Goal: Information Seeking & Learning: Understand process/instructions

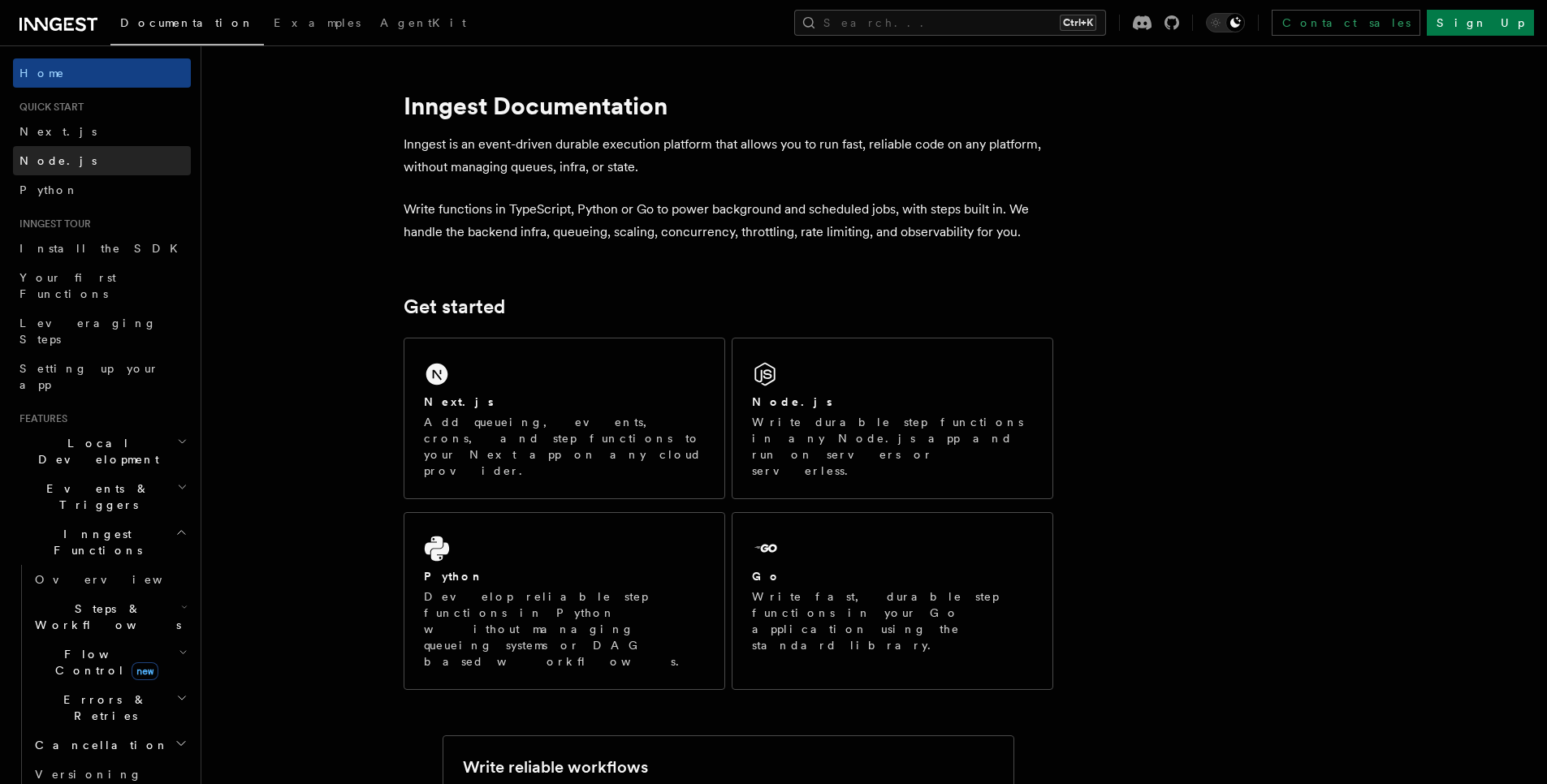
click at [90, 158] on link "Node.js" at bounding box center [102, 161] width 178 height 30
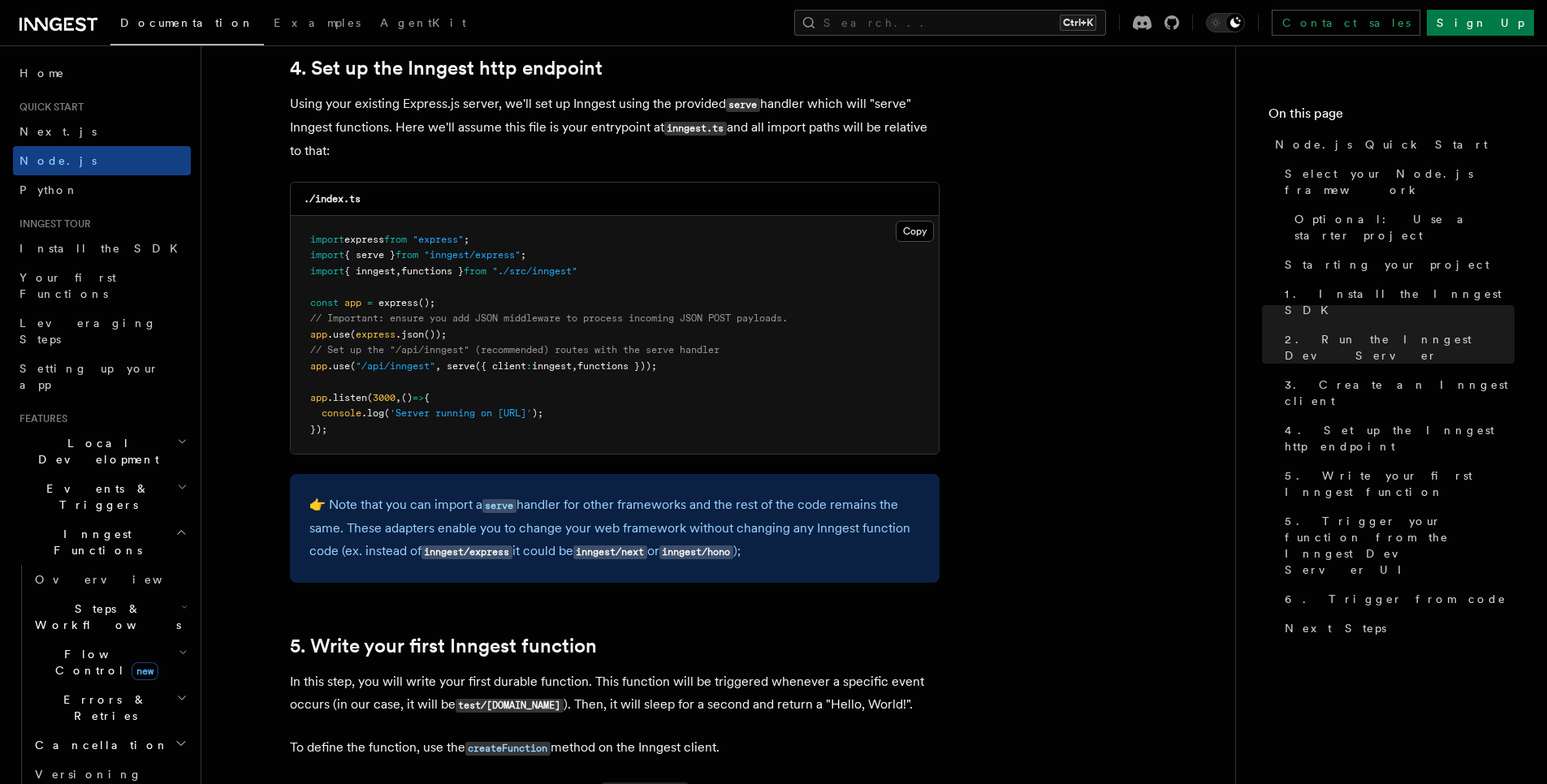
scroll to position [2511, 0]
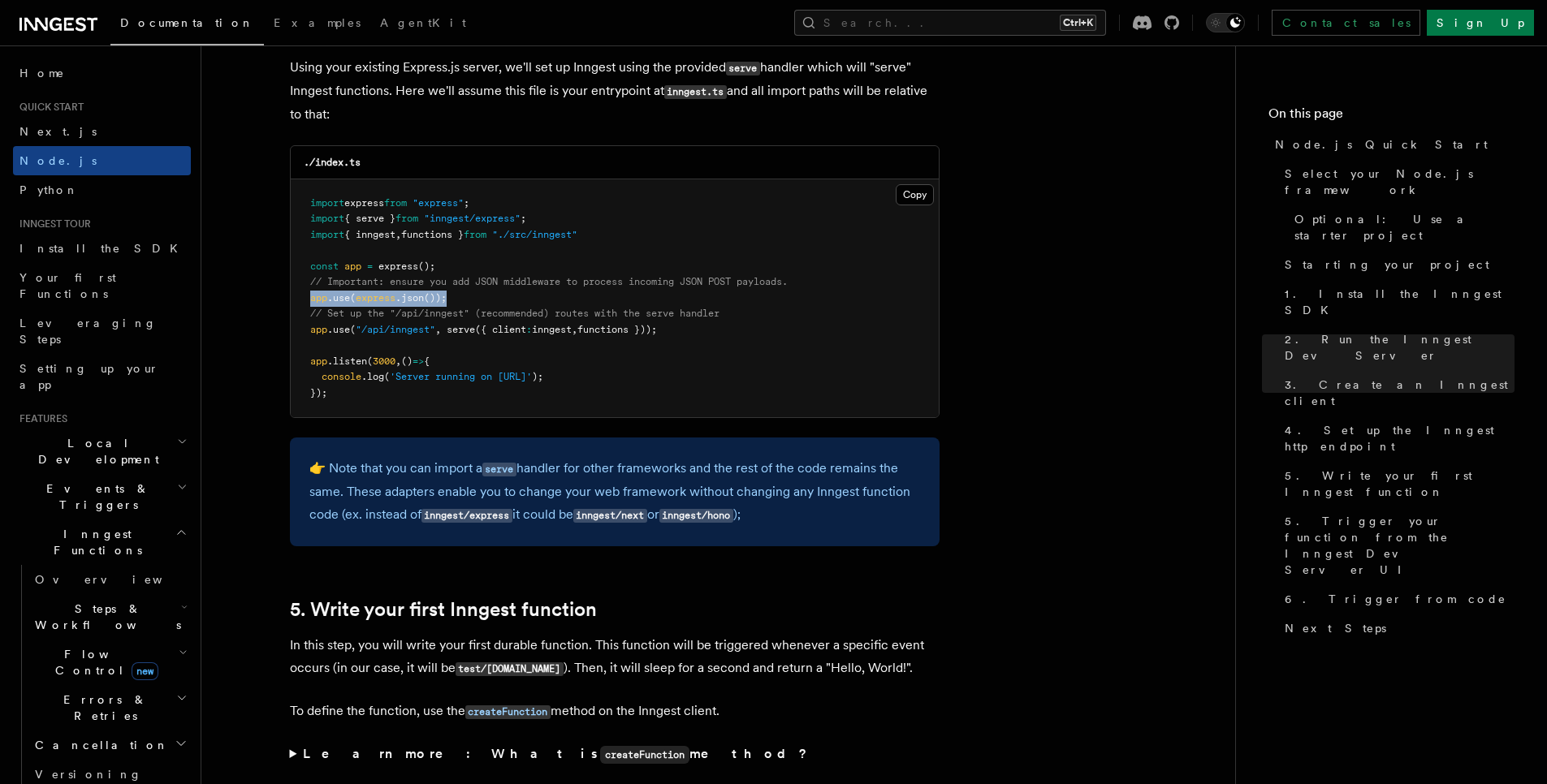
drag, startPoint x: 305, startPoint y: 302, endPoint x: 506, endPoint y: 295, distance: 201.1
click at [506, 295] on pre "import express from "express" ; import { serve } from "inngest/express" ; impor…" at bounding box center [615, 299] width 648 height 239
copy span "app .use ( express .json ());"
drag, startPoint x: 305, startPoint y: 328, endPoint x: 684, endPoint y: 329, distance: 379.0
click at [684, 329] on pre "import express from "express" ; import { serve } from "inngest/express" ; impor…" at bounding box center [615, 299] width 648 height 239
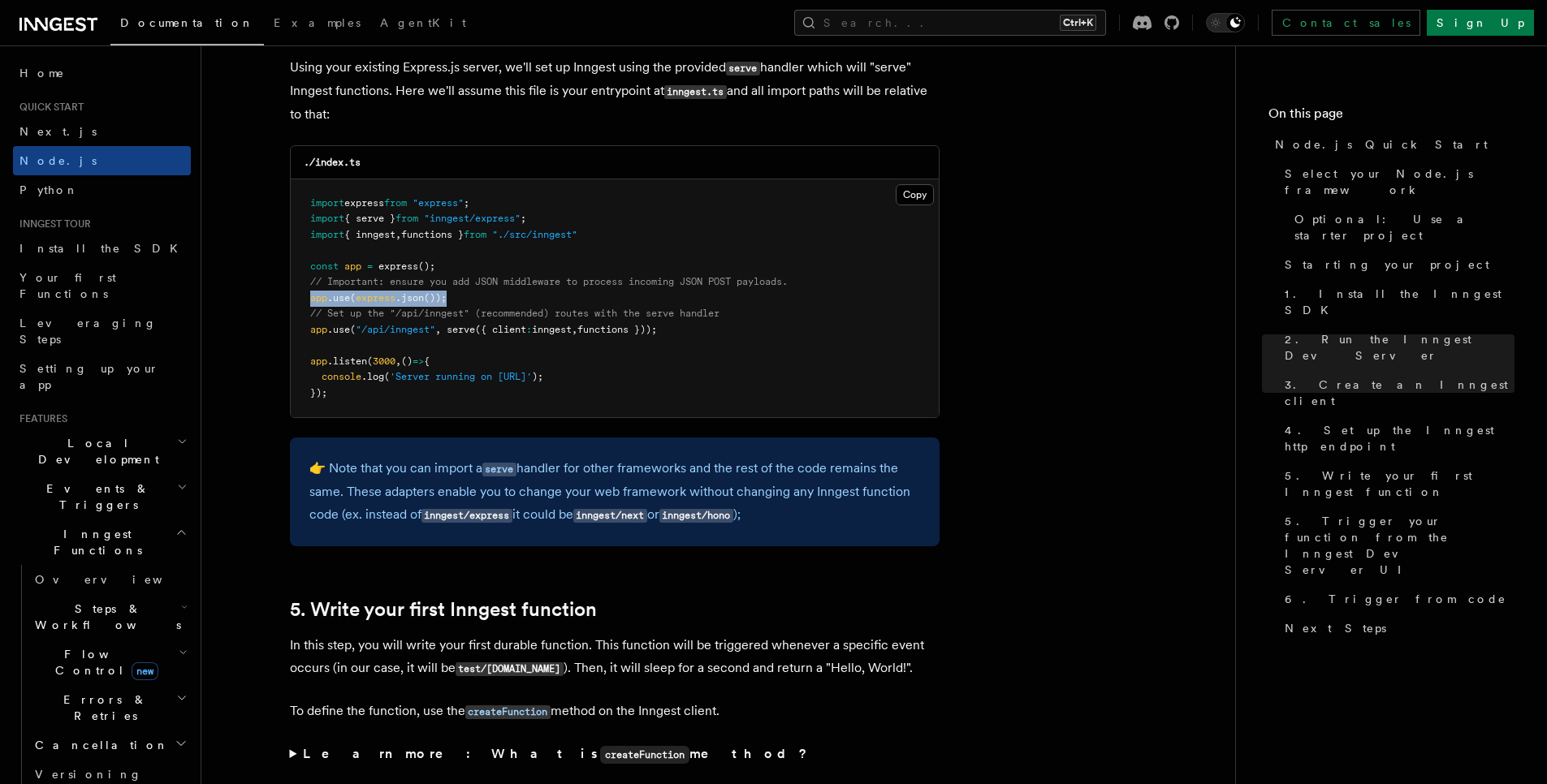
copy span "app .use ( "/api/inngest" , serve ({ client : inngest , functions }));"
click at [669, 285] on span "// Important: ensure you add JSON middleware to process incoming JSON POST payl…" at bounding box center [549, 281] width 478 height 11
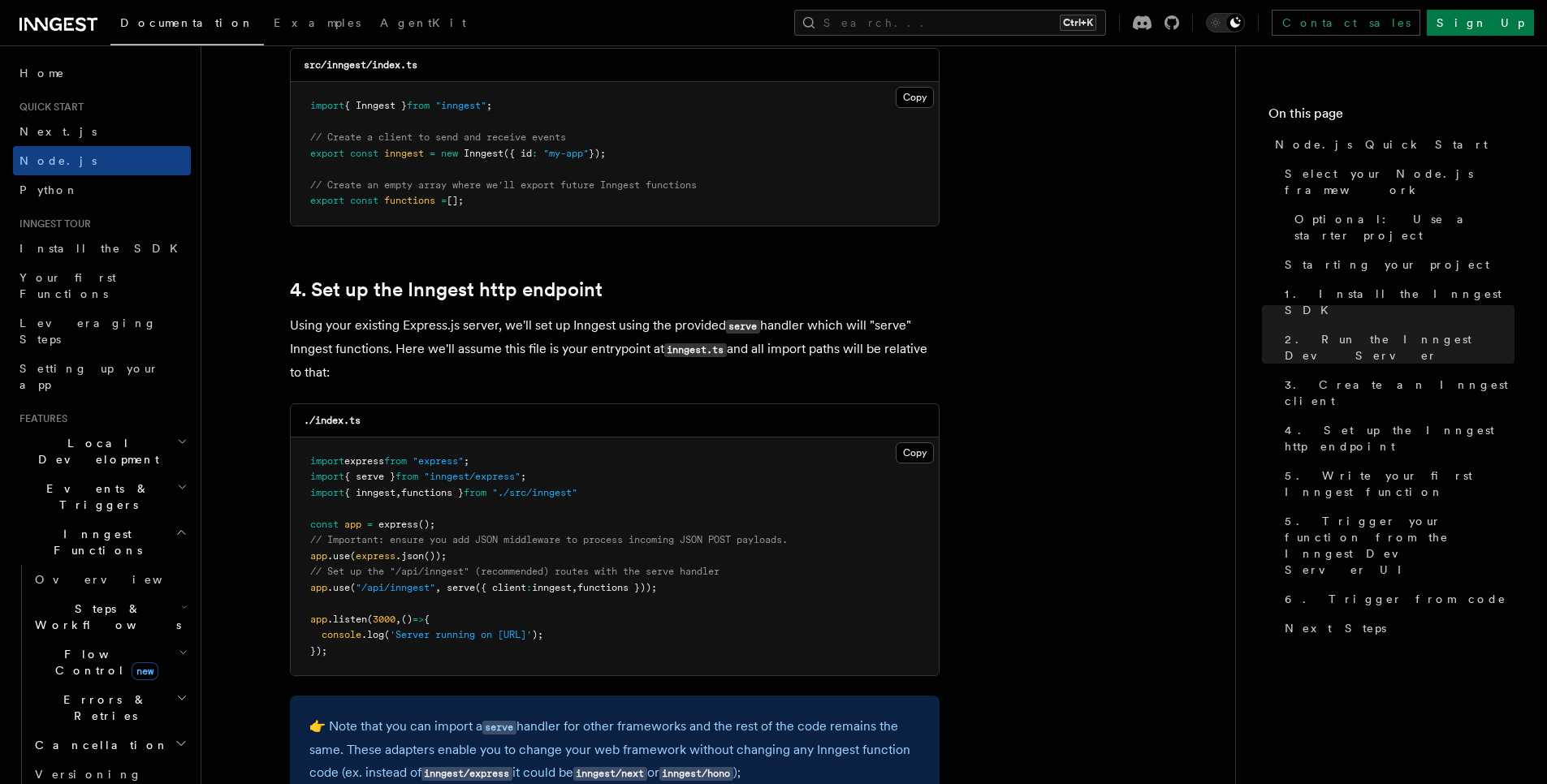
scroll to position [2271, 0]
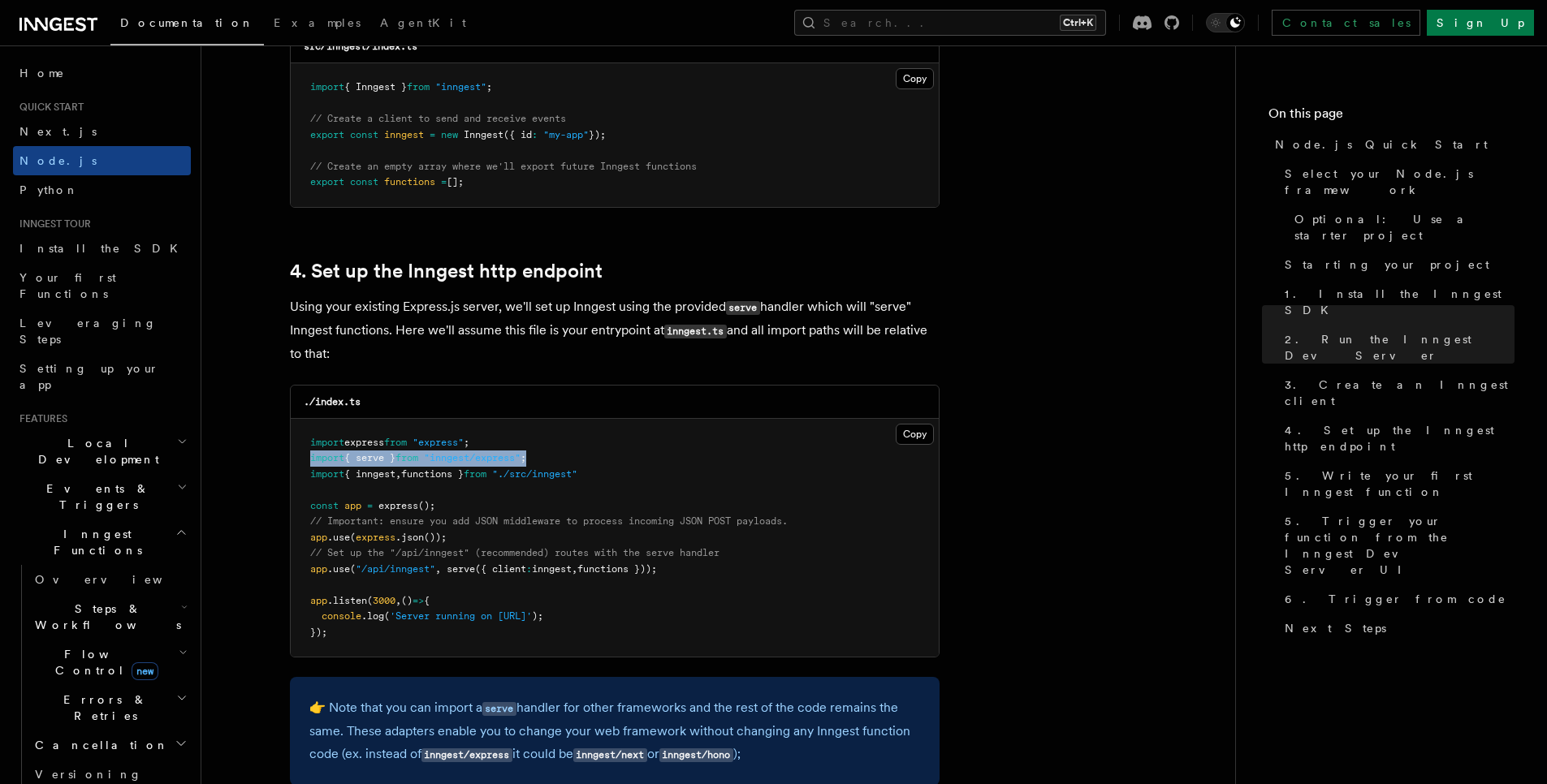
drag, startPoint x: 561, startPoint y: 459, endPoint x: 301, endPoint y: 464, distance: 260.0
click at [301, 464] on pre "import express from "express" ; import { serve } from "inngest/express" ; impor…" at bounding box center [615, 537] width 648 height 239
copy span "import { serve } from "inngest/express" ;"
